Goal: Obtain resource: Download file/media

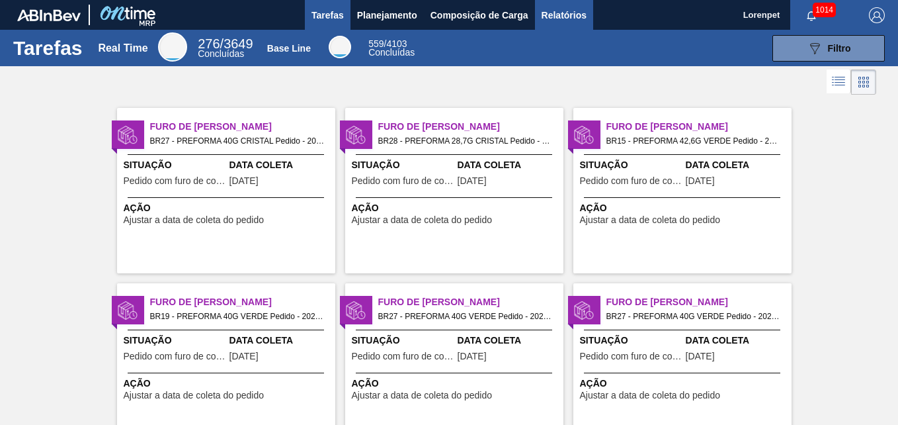
click at [566, 13] on span "Relatórios" at bounding box center [564, 15] width 45 height 16
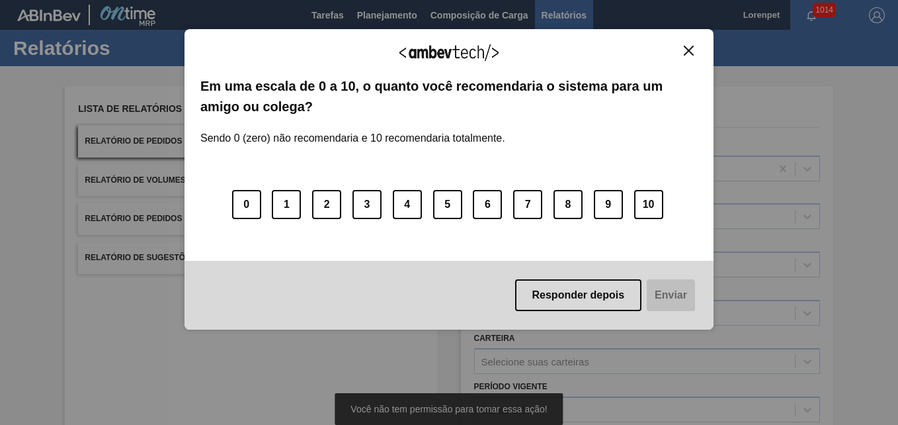
click at [683, 54] on button "Close" at bounding box center [689, 50] width 18 height 11
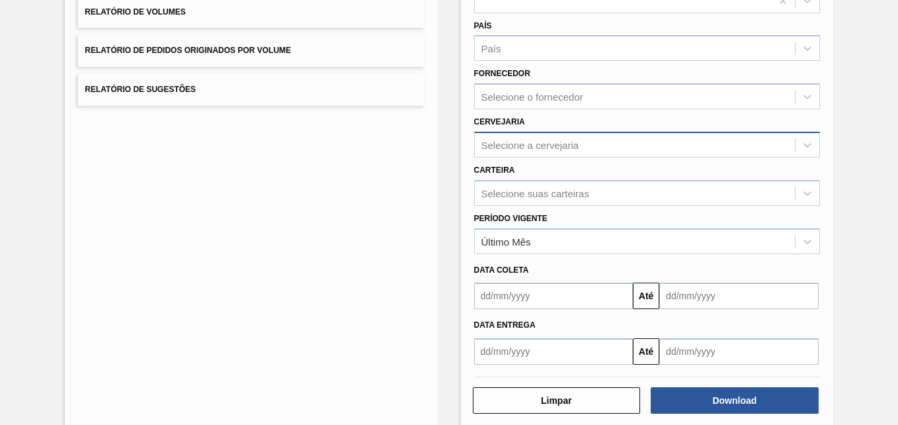
scroll to position [188, 0]
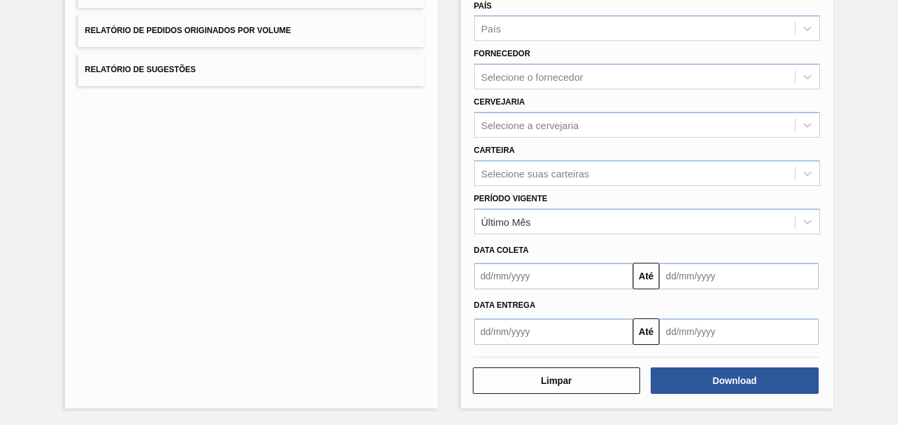
click at [528, 274] on input "text" at bounding box center [553, 276] width 159 height 26
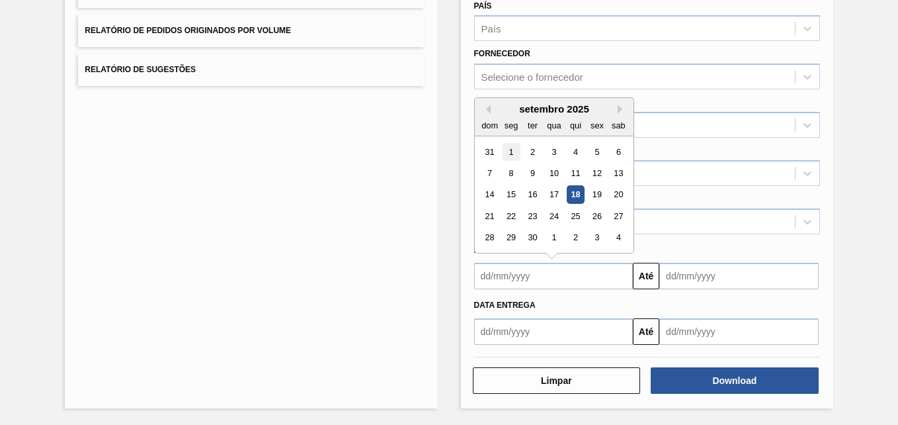
click at [510, 155] on div "1" at bounding box center [511, 152] width 18 height 18
type input "[DATE]"
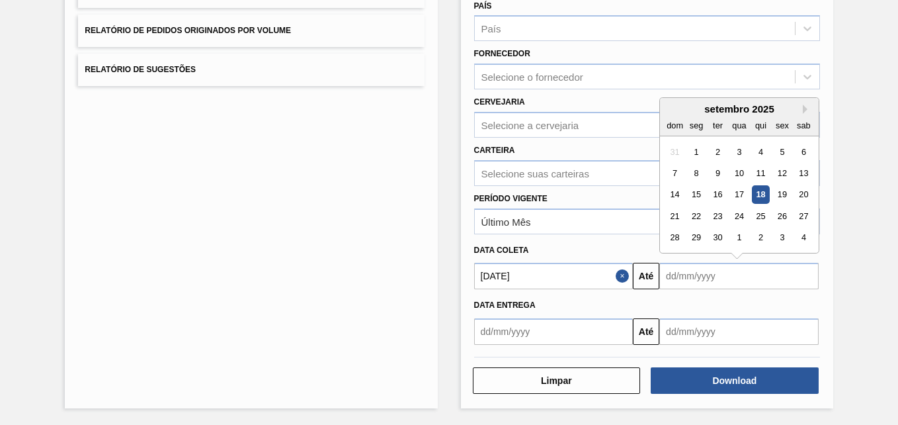
click at [711, 281] on input "text" at bounding box center [738, 276] width 159 height 26
click at [731, 243] on div "1" at bounding box center [740, 238] width 18 height 18
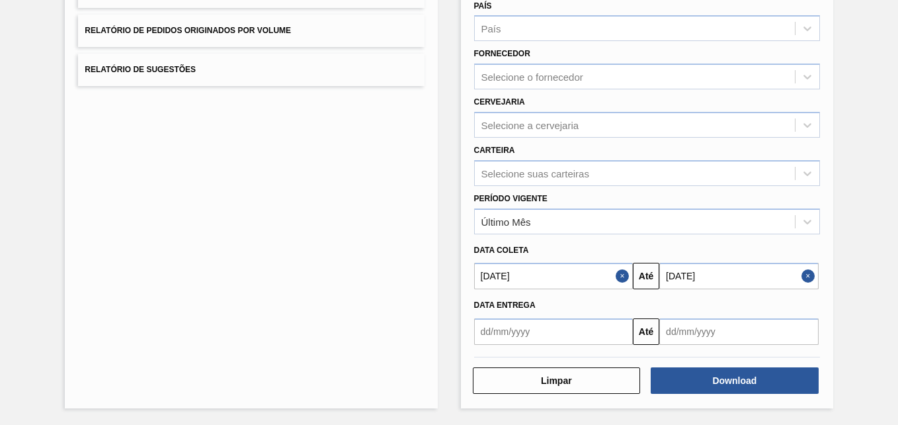
click at [715, 282] on input "[DATE]" at bounding box center [738, 276] width 159 height 26
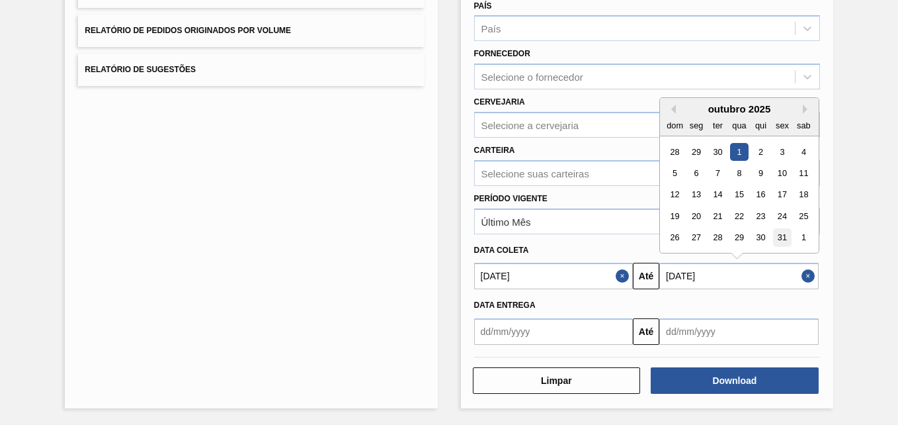
click at [775, 235] on div "31" at bounding box center [782, 238] width 18 height 18
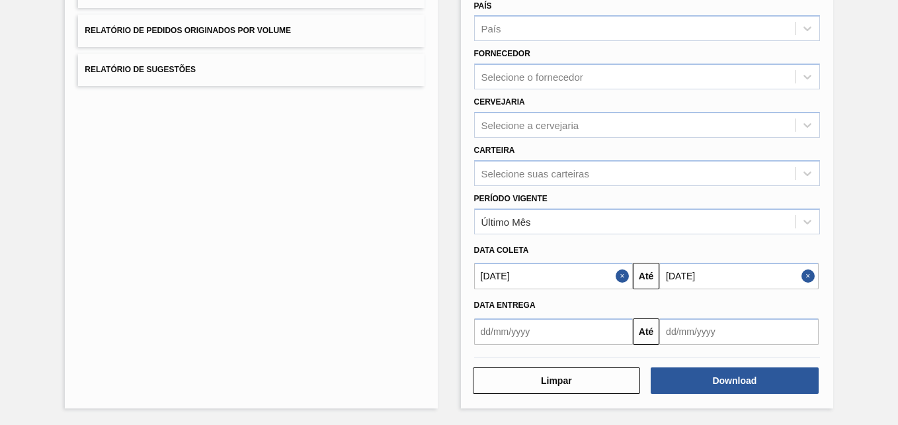
type input "[DATE]"
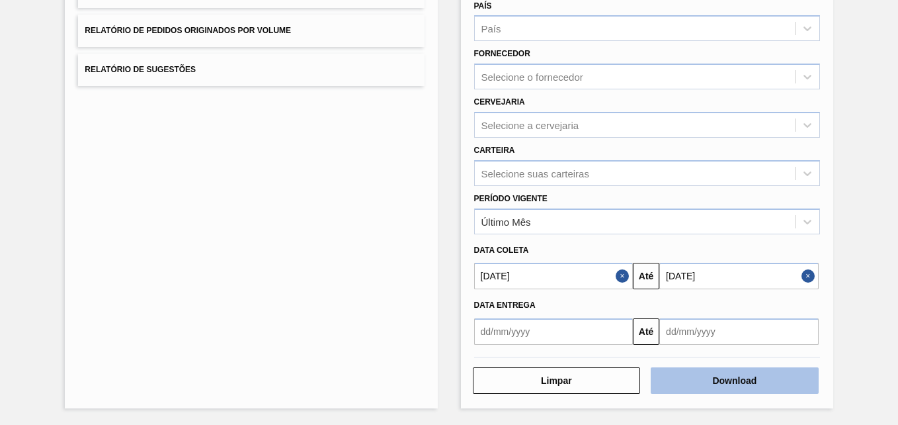
click at [701, 387] on button "Download" at bounding box center [735, 380] width 168 height 26
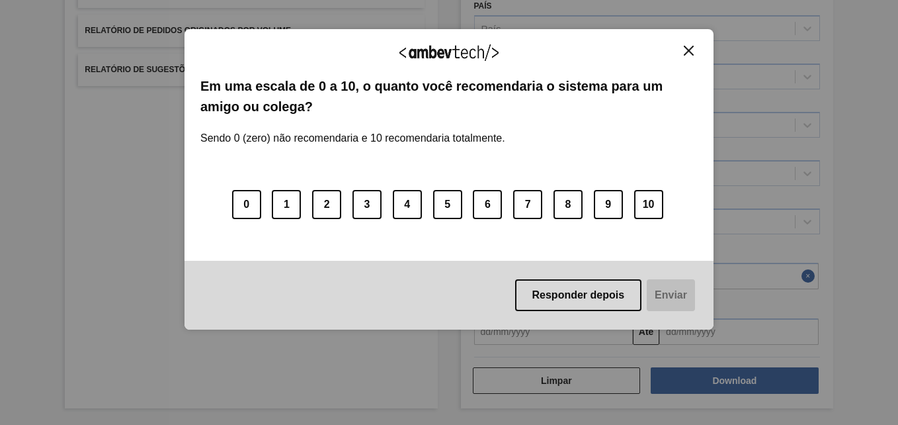
click at [683, 43] on div "Agradecemos seu feedback! Em uma escala de 0 a 10, o quanto você recomendaria o…" at bounding box center [449, 179] width 529 height 300
click at [683, 48] on button "Close" at bounding box center [689, 50] width 18 height 11
click at [693, 49] on img "Close" at bounding box center [689, 51] width 10 height 10
click at [685, 51] on img "Close" at bounding box center [689, 51] width 10 height 10
